Goal: Transaction & Acquisition: Purchase product/service

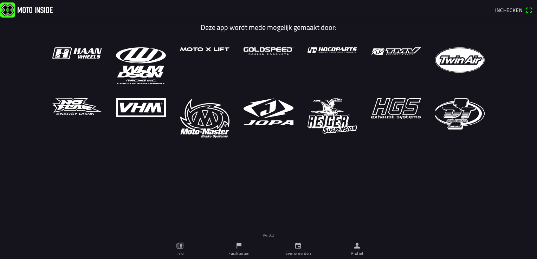
click at [359, 249] on icon "person" at bounding box center [357, 246] width 8 height 8
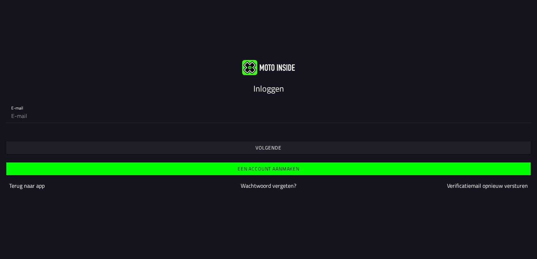
click at [129, 110] on input "email" at bounding box center [268, 116] width 514 height 14
type input "[EMAIL_ADDRESS][DOMAIN_NAME]"
click at [250, 149] on span "Volgende" at bounding box center [268, 148] width 513 height 13
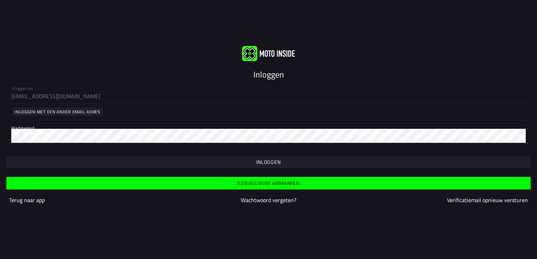
click at [242, 163] on span "button" at bounding box center [268, 162] width 513 height 13
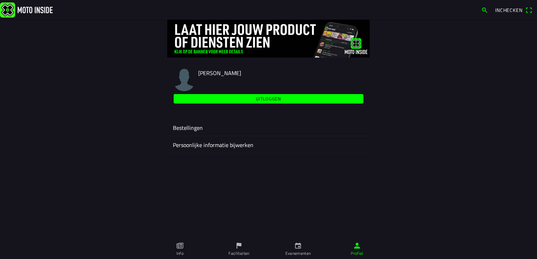
click at [244, 248] on link "Faciliteiten" at bounding box center [238, 250] width 59 height 20
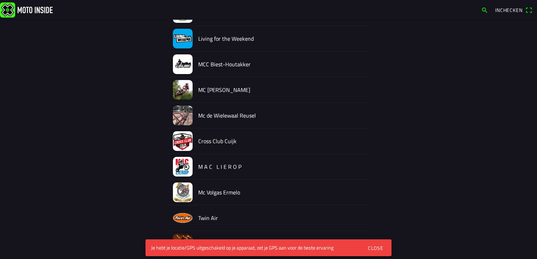
scroll to position [105, 0]
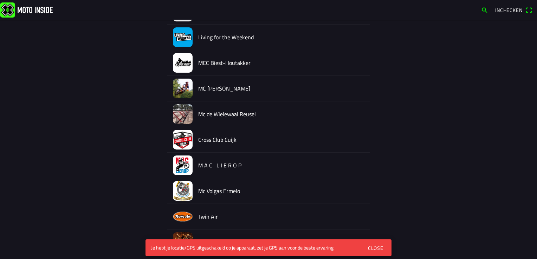
click at [374, 246] on div "Close" at bounding box center [375, 247] width 15 height 7
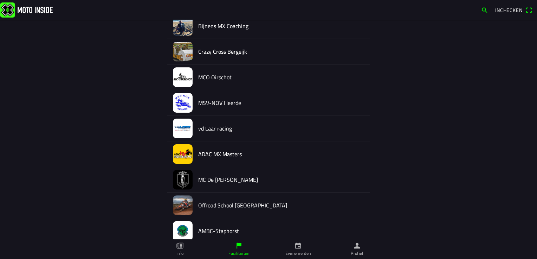
scroll to position [562, 0]
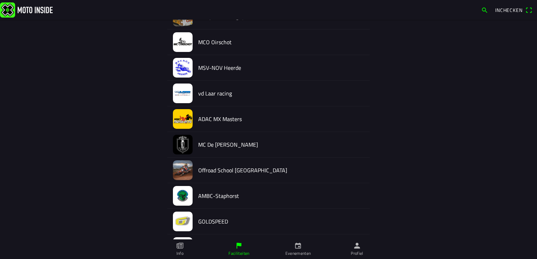
click at [220, 195] on h2 "AMBC-Staphorst" at bounding box center [281, 196] width 166 height 7
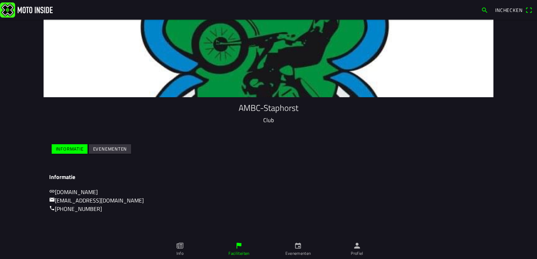
click at [0, 0] on slot "Evenementen" at bounding box center [0, 0] width 0 height 0
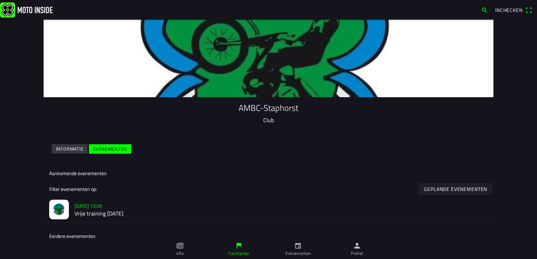
click at [0, 0] on slot "[DATE] 13:00" at bounding box center [0, 0] width 0 height 0
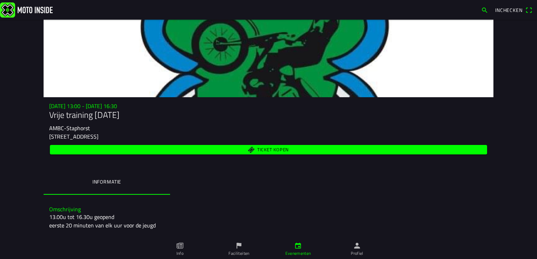
click at [265, 149] on span "Ticket kopen" at bounding box center [273, 150] width 32 height 5
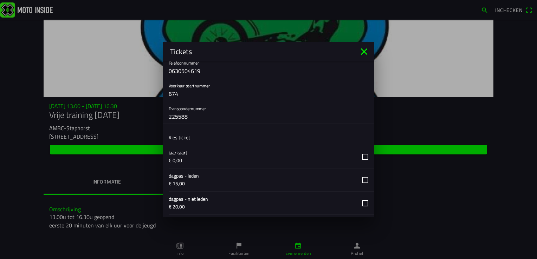
scroll to position [105, 0]
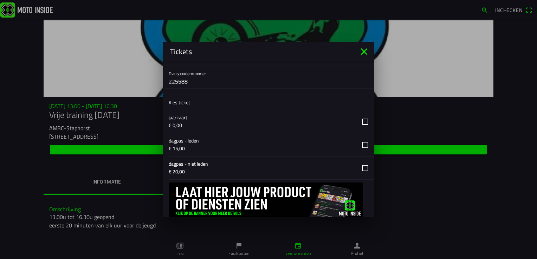
click at [359, 168] on button "button" at bounding box center [271, 168] width 205 height 23
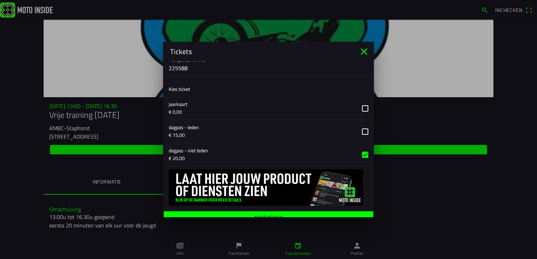
scroll to position [126, 0]
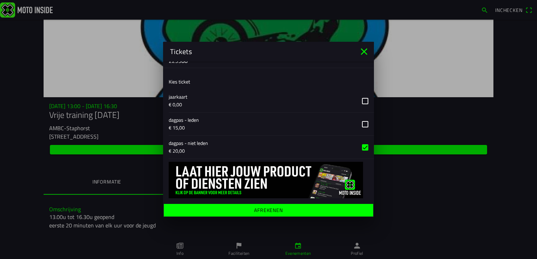
click at [277, 211] on ion-label "Afrekenen" at bounding box center [268, 210] width 29 height 5
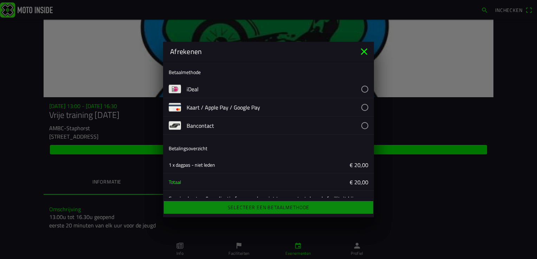
click at [192, 90] on button "button" at bounding box center [280, 89] width 187 height 18
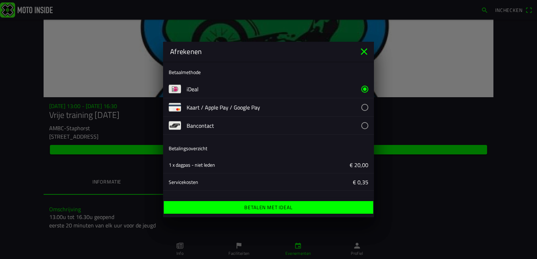
click at [277, 209] on ion-label "Betalen met iDeal" at bounding box center [268, 207] width 48 height 5
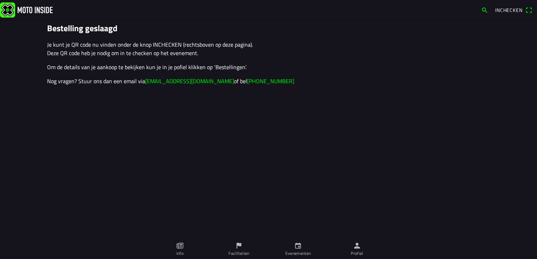
click at [355, 247] on icon "person" at bounding box center [357, 246] width 6 height 6
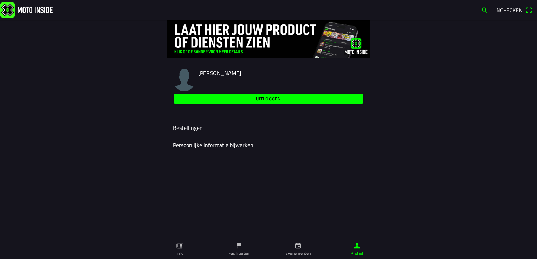
click at [0, 0] on slot "Uitloggen" at bounding box center [0, 0] width 0 height 0
